Goal: Transaction & Acquisition: Book appointment/travel/reservation

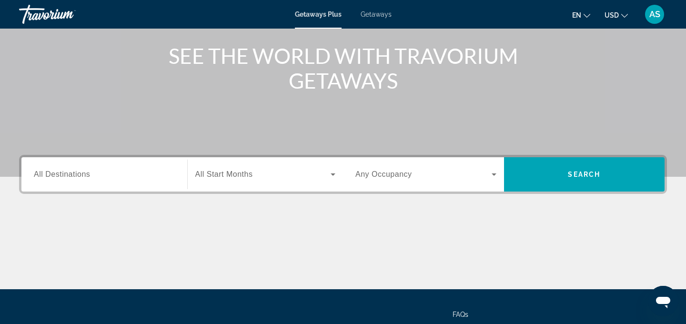
scroll to position [112, 0]
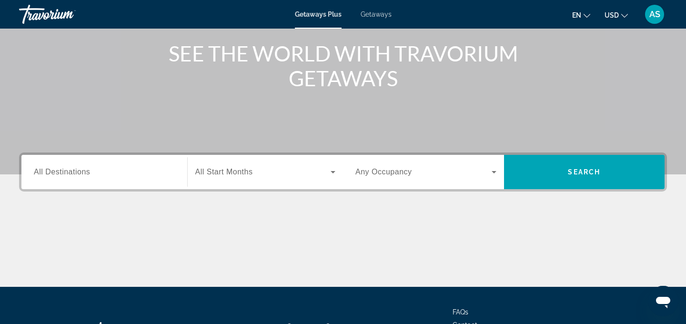
click at [109, 171] on input "Destination All Destinations" at bounding box center [104, 172] width 141 height 11
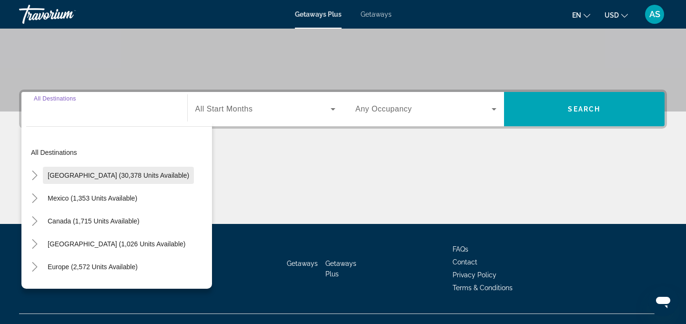
scroll to position [171, 0]
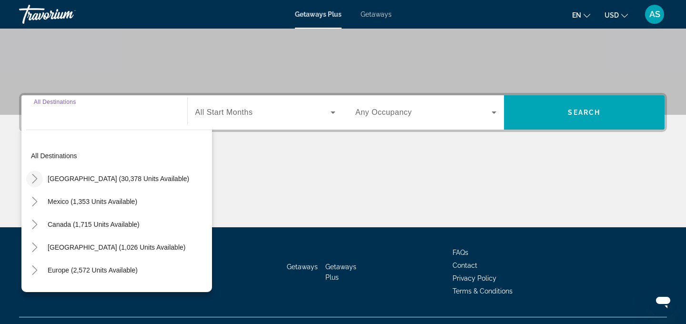
click at [36, 177] on icon "Toggle United States (30,378 units available)" at bounding box center [34, 179] width 5 height 10
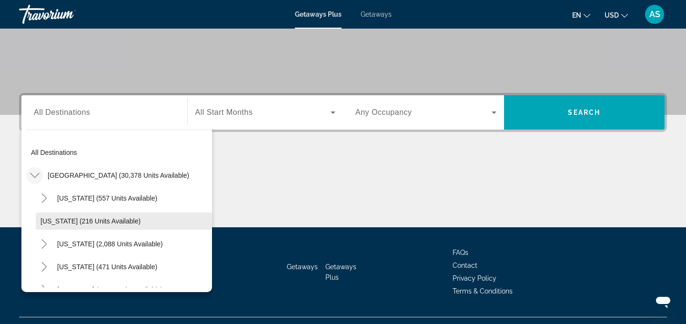
scroll to position [0, 0]
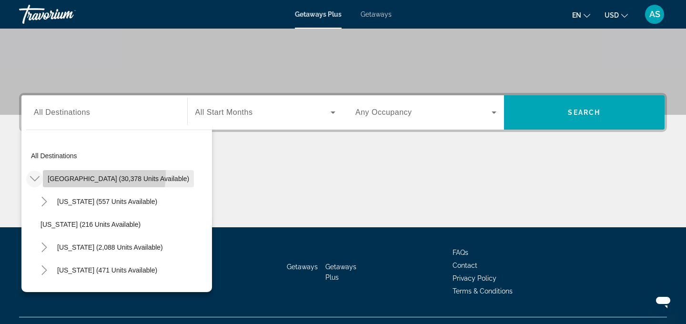
click at [75, 173] on span "Search widget" at bounding box center [118, 178] width 151 height 23
type input "**********"
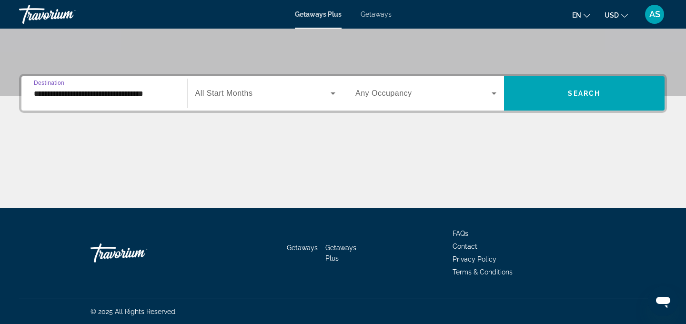
scroll to position [191, 0]
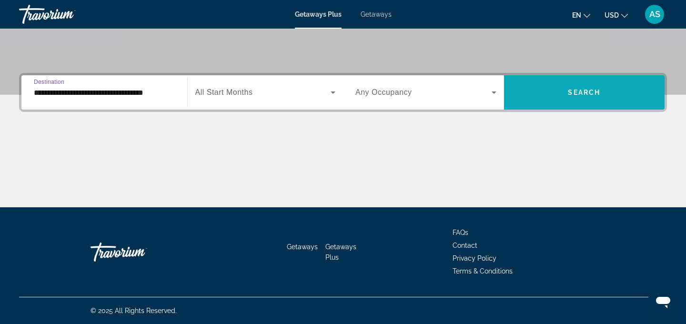
click at [572, 93] on span "Search" at bounding box center [584, 93] width 32 height 8
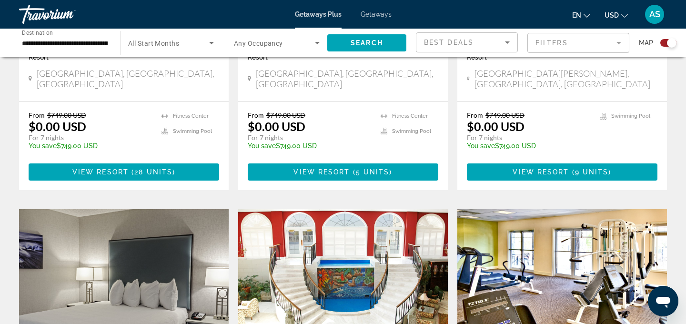
scroll to position [1213, 0]
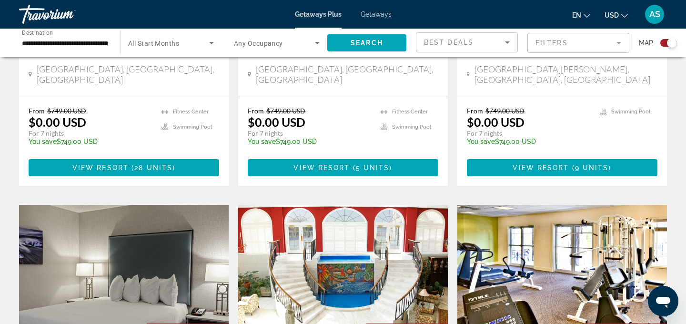
click at [368, 222] on img "Main content" at bounding box center [343, 281] width 210 height 153
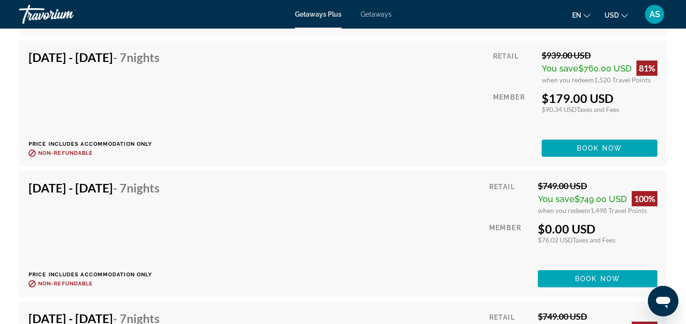
scroll to position [2103, 0]
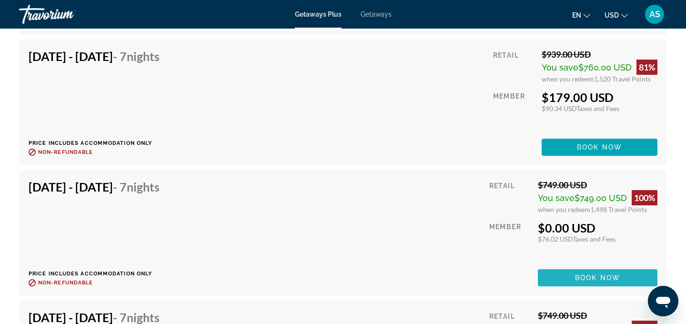
click at [554, 276] on span "Main content" at bounding box center [598, 277] width 120 height 23
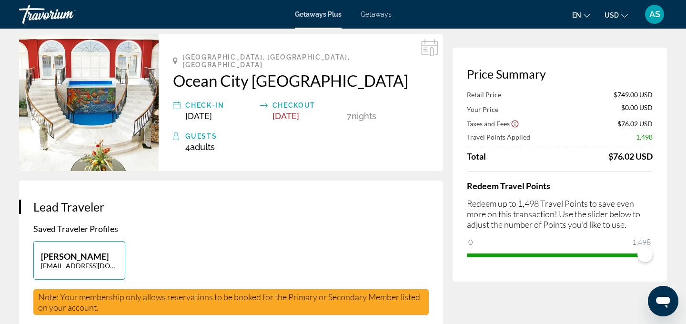
scroll to position [39, 0]
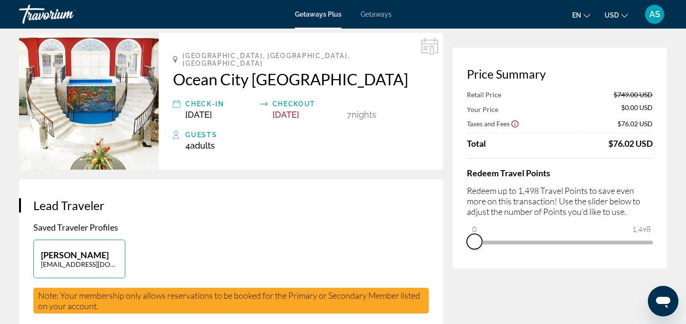
drag, startPoint x: 644, startPoint y: 254, endPoint x: 405, endPoint y: 277, distance: 240.8
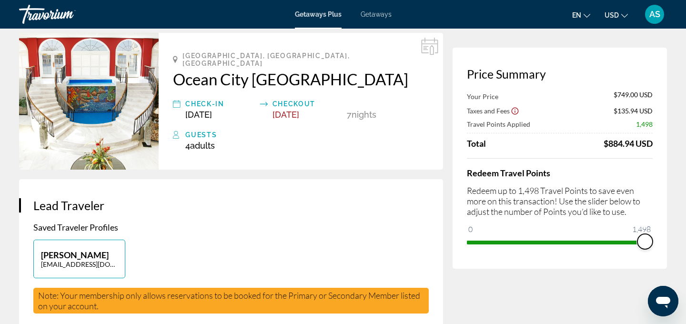
drag, startPoint x: 474, startPoint y: 225, endPoint x: 679, endPoint y: 255, distance: 207.1
click at [662, 245] on div "Price Summary Your Price $749.00 USD Taxes and Fees $135.94 USD Travel Points A…" at bounding box center [560, 158] width 214 height 221
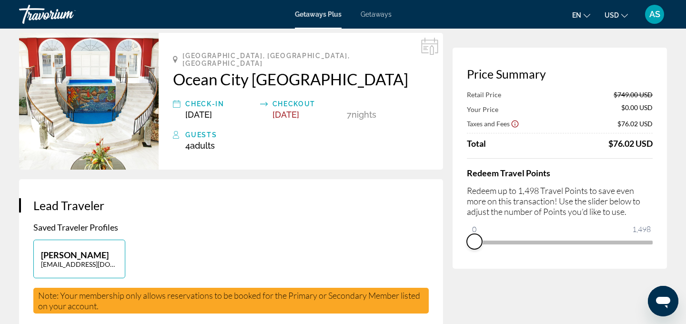
drag, startPoint x: 646, startPoint y: 252, endPoint x: 469, endPoint y: 268, distance: 178.0
click at [469, 268] on div "Price Summary Retail Price $749.00 USD Your Price $0.00 USD Taxes and Fees $76.…" at bounding box center [560, 158] width 214 height 221
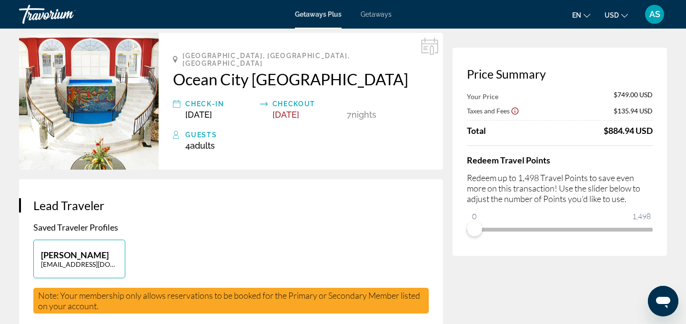
click at [234, 73] on h2 "Ocean City [GEOGRAPHIC_DATA]" at bounding box center [301, 79] width 256 height 19
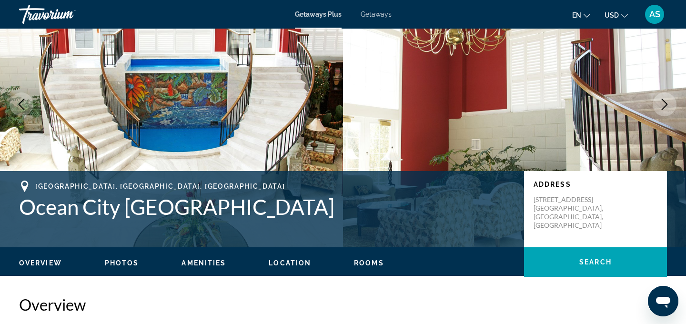
scroll to position [65, 0]
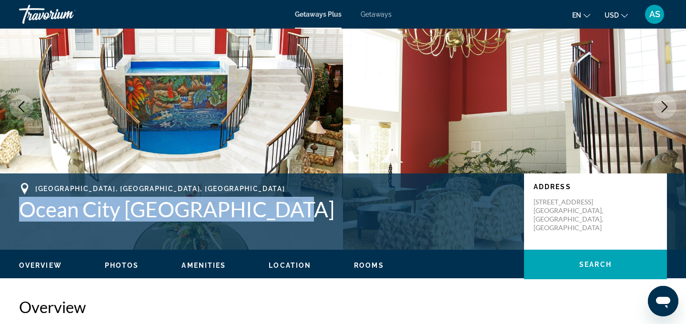
drag, startPoint x: 284, startPoint y: 211, endPoint x: 16, endPoint y: 213, distance: 267.4
click at [16, 213] on div "[GEOGRAPHIC_DATA], [GEOGRAPHIC_DATA] [GEOGRAPHIC_DATA] [GEOGRAPHIC_DATA] Addres…" at bounding box center [343, 211] width 686 height 57
copy h1 "Ocean City [GEOGRAPHIC_DATA]"
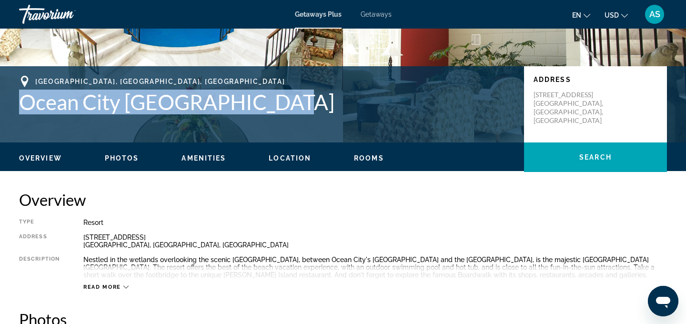
scroll to position [0, 0]
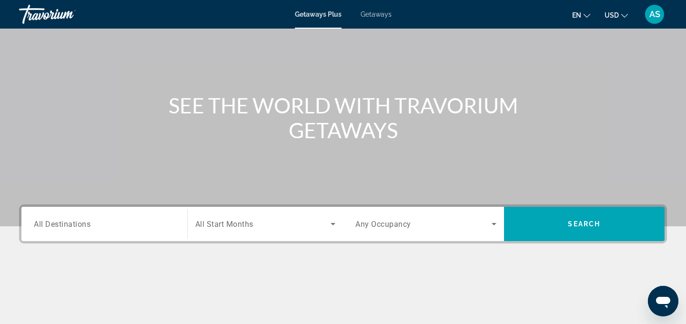
click at [142, 227] on input "Destination All Destinations" at bounding box center [104, 224] width 141 height 11
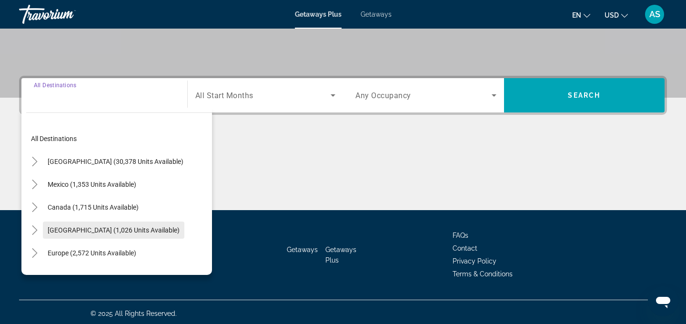
scroll to position [191, 0]
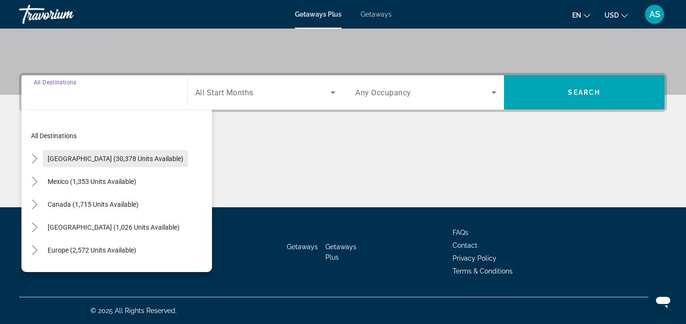
click at [61, 158] on span "[GEOGRAPHIC_DATA] (30,378 units available)" at bounding box center [116, 159] width 136 height 8
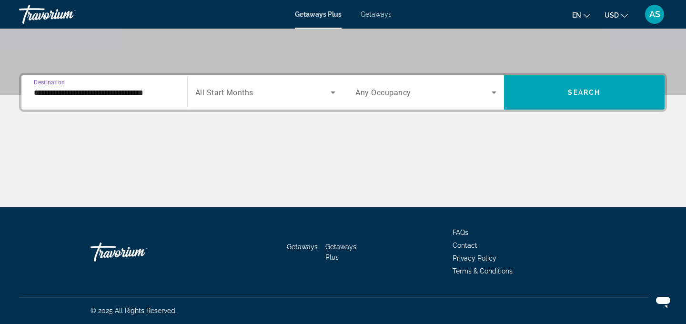
click at [84, 96] on input "**********" at bounding box center [104, 92] width 141 height 11
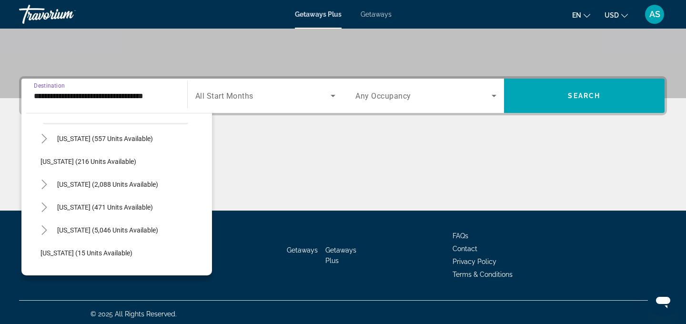
scroll to position [47, 0]
click at [79, 183] on span "[US_STATE] (2,088 units available)" at bounding box center [107, 184] width 101 height 8
type input "**********"
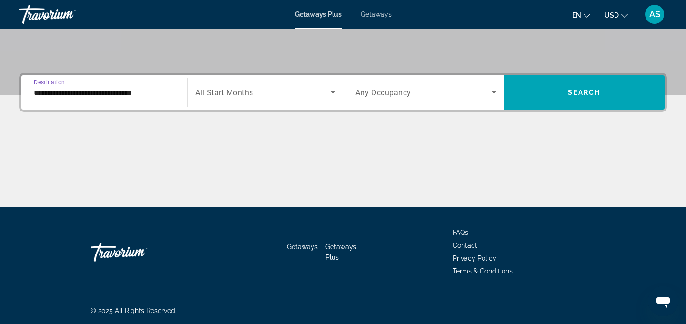
click at [335, 92] on icon "Search widget" at bounding box center [332, 92] width 11 height 11
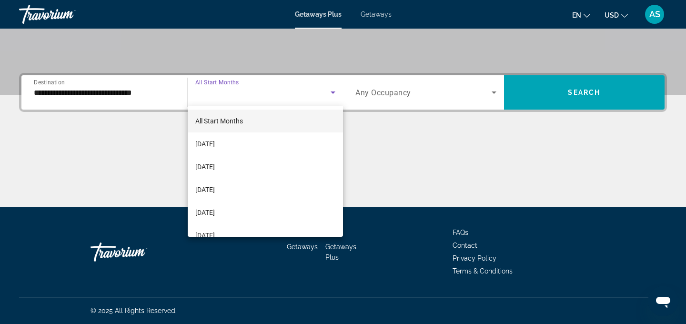
click at [428, 154] on div at bounding box center [343, 162] width 686 height 324
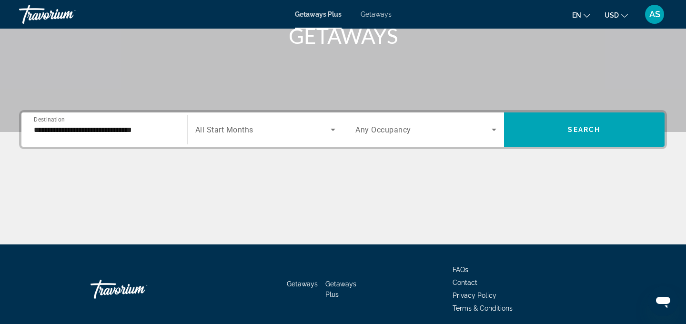
scroll to position [146, 0]
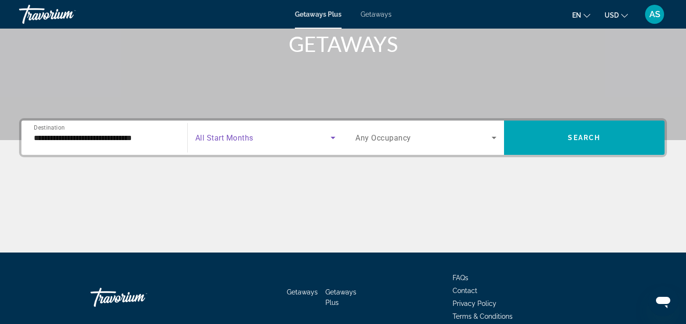
click at [334, 136] on icon "Search widget" at bounding box center [332, 137] width 11 height 11
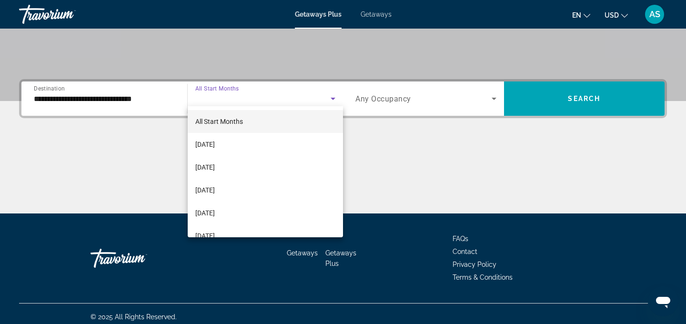
scroll to position [191, 0]
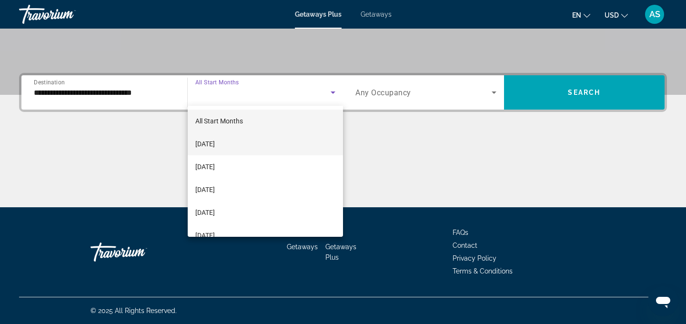
click at [245, 143] on mat-option "[DATE]" at bounding box center [266, 143] width 156 height 23
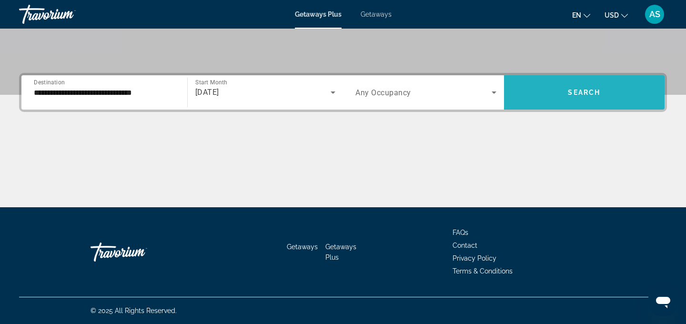
click at [555, 98] on span "Search widget" at bounding box center [584, 92] width 161 height 23
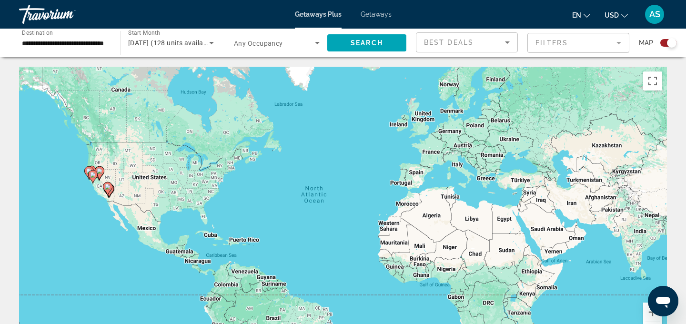
click at [100, 44] on input "**********" at bounding box center [65, 43] width 86 height 11
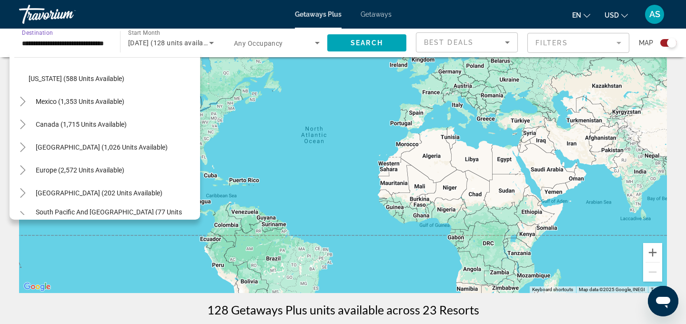
scroll to position [1025, 0]
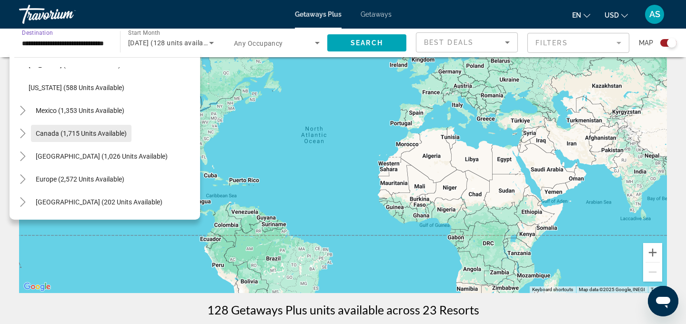
click at [84, 136] on span "Canada (1,715 units available)" at bounding box center [81, 134] width 91 height 8
type input "**********"
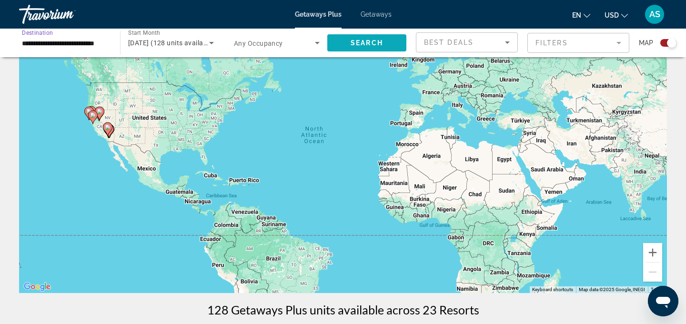
click at [351, 43] on span "Search" at bounding box center [367, 43] width 32 height 8
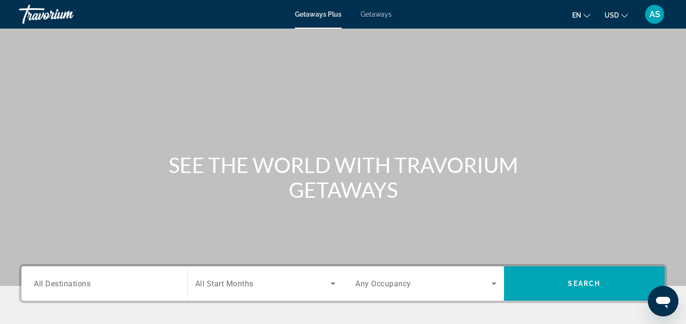
click at [380, 16] on span "Getaways" at bounding box center [376, 14] width 31 height 8
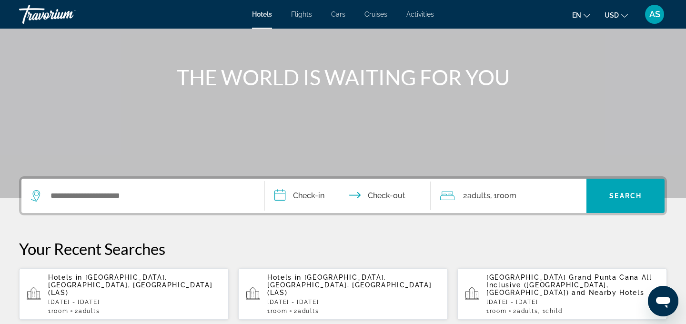
scroll to position [95, 0]
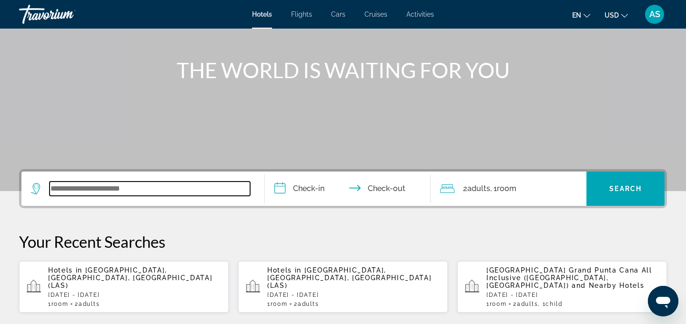
click at [53, 189] on input "Search widget" at bounding box center [150, 189] width 201 height 14
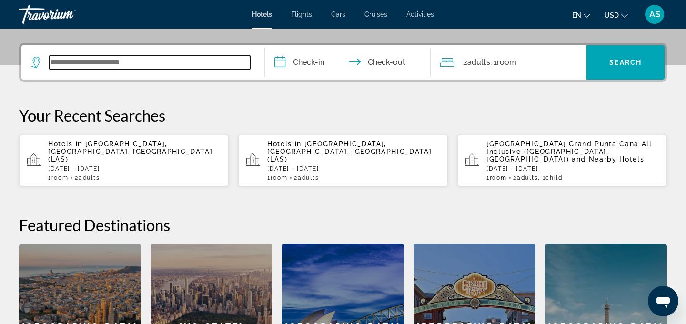
scroll to position [233, 0]
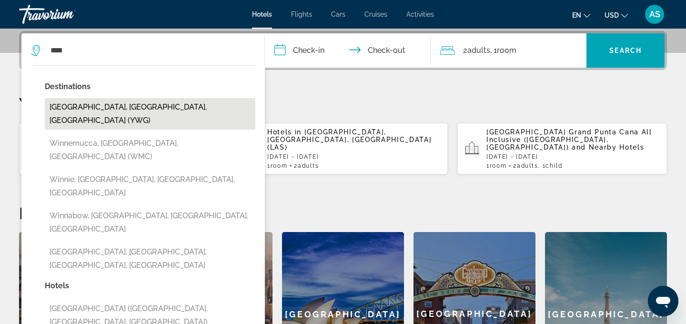
click at [82, 109] on button "Winnipeg, MB, Canada (YWG)" at bounding box center [150, 113] width 211 height 31
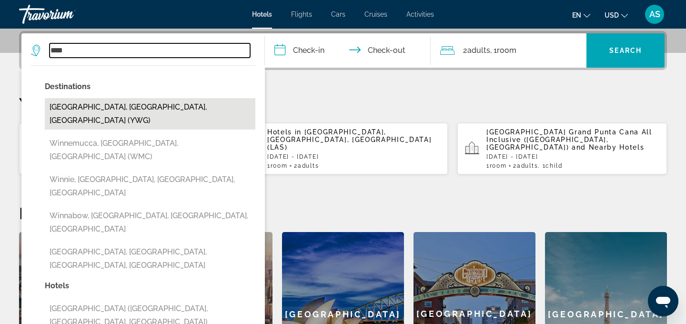
type input "**********"
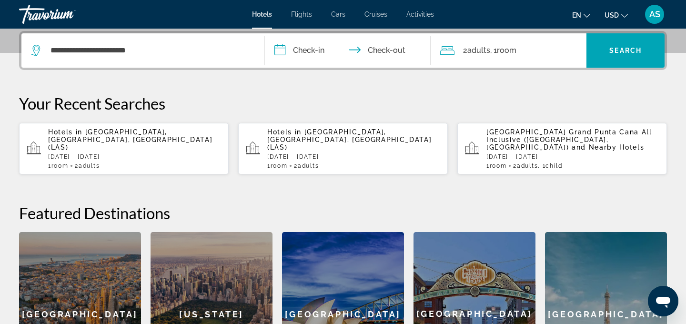
click at [278, 49] on input "**********" at bounding box center [350, 51] width 170 height 37
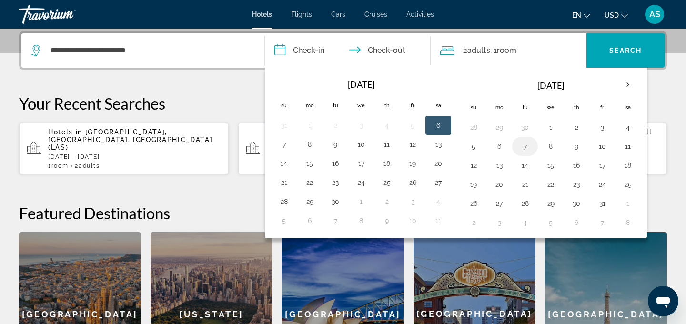
click at [527, 148] on button "7" at bounding box center [525, 146] width 15 height 13
click at [631, 84] on th "Next month" at bounding box center [628, 84] width 26 height 21
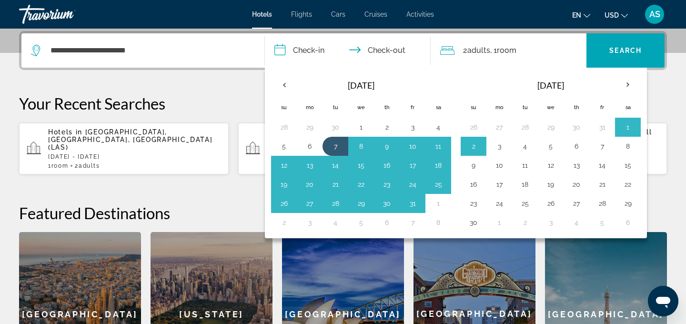
click at [500, 146] on button "3" at bounding box center [499, 146] width 15 height 13
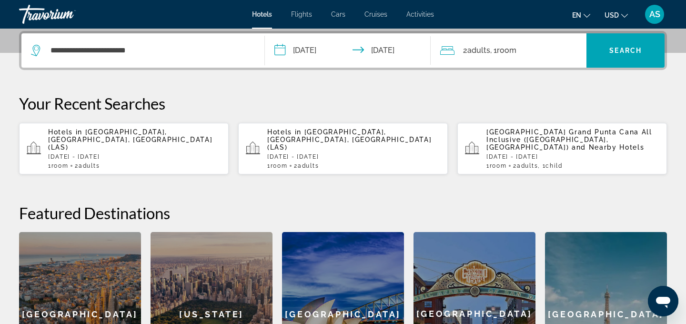
click at [318, 52] on input "**********" at bounding box center [350, 51] width 170 height 37
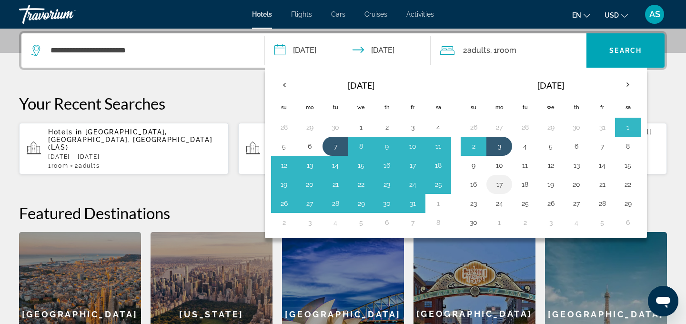
click at [500, 186] on button "17" at bounding box center [499, 184] width 15 height 13
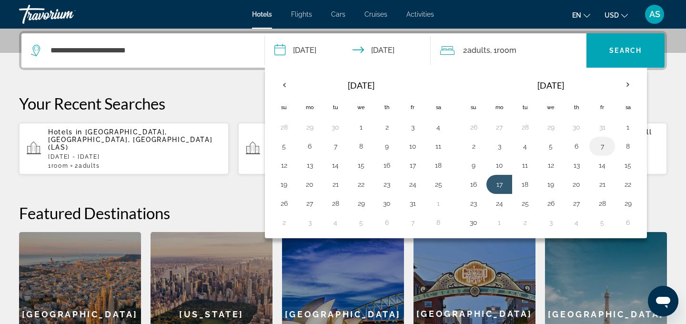
click at [603, 144] on button "7" at bounding box center [602, 146] width 15 height 13
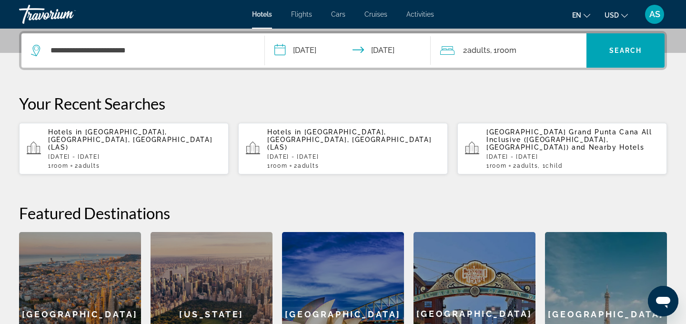
click at [390, 51] on input "**********" at bounding box center [350, 51] width 170 height 37
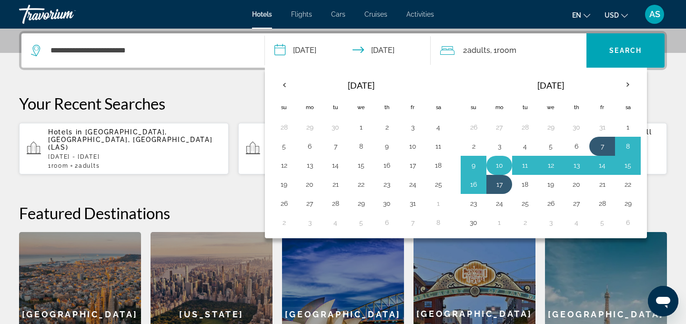
click at [502, 166] on button "10" at bounding box center [499, 165] width 15 height 13
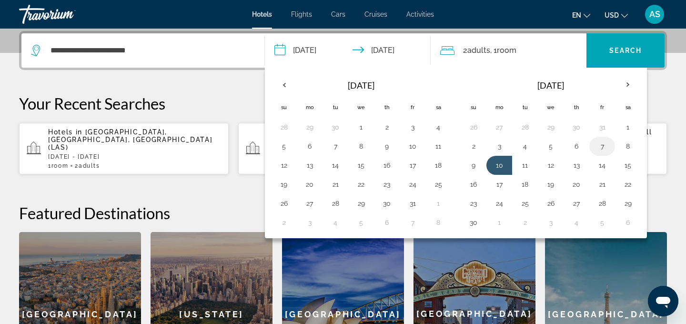
click at [606, 145] on button "7" at bounding box center [602, 146] width 15 height 13
type input "**********"
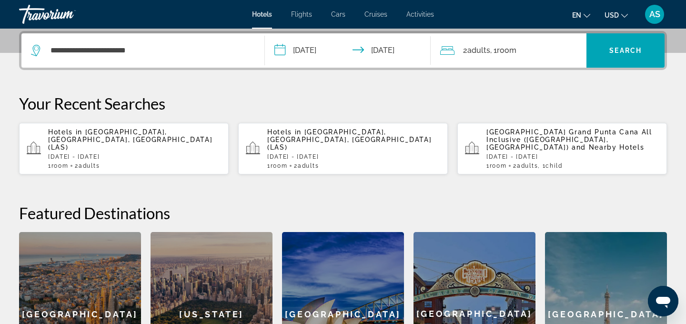
click at [356, 54] on input "**********" at bounding box center [350, 51] width 170 height 37
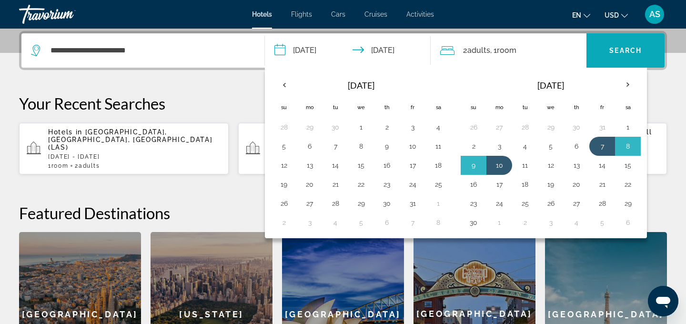
click at [613, 54] on span "Search" at bounding box center [626, 51] width 32 height 8
